Goal: Find specific page/section

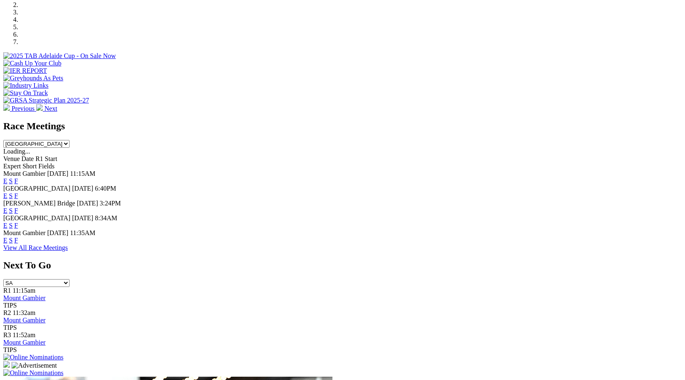
scroll to position [245, 0]
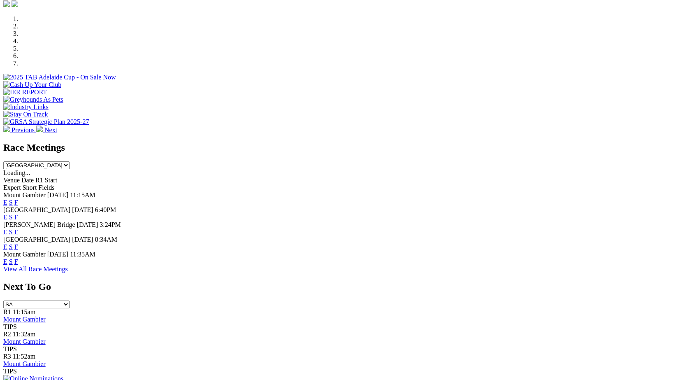
click at [18, 243] on link "F" at bounding box center [16, 246] width 4 height 7
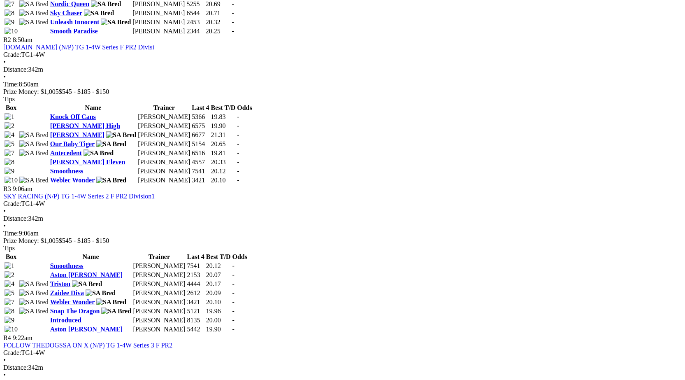
scroll to position [484, 0]
